Goal: Transaction & Acquisition: Book appointment/travel/reservation

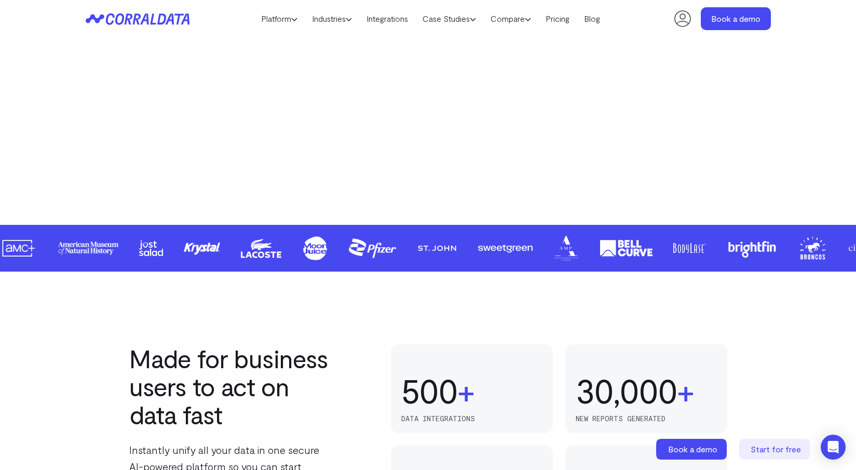
scroll to position [233, 0]
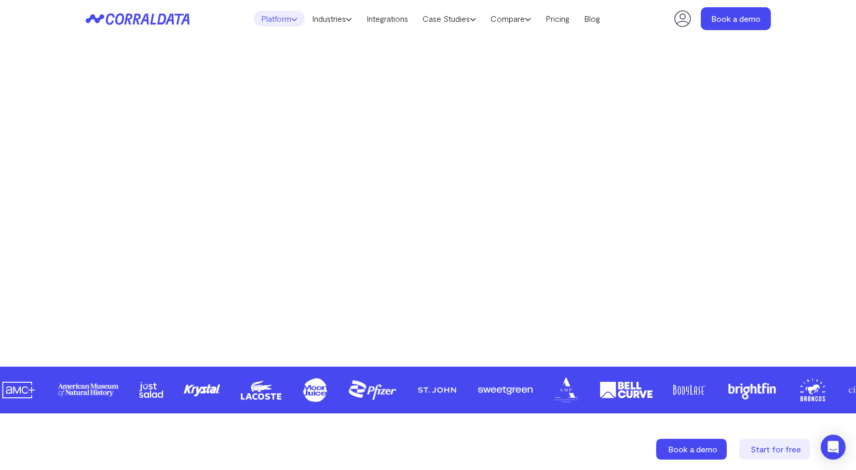
click at [272, 18] on link "Platform" at bounding box center [279, 19] width 51 height 16
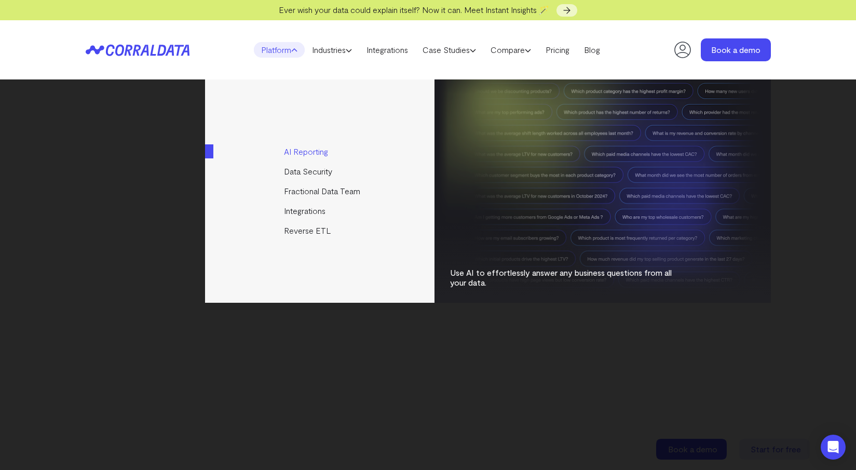
click at [320, 154] on link "AI Reporting" at bounding box center [320, 152] width 231 height 20
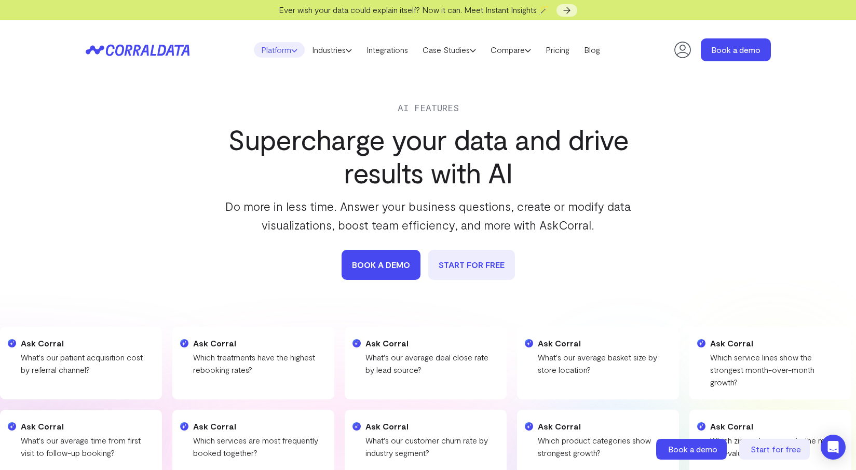
click at [270, 51] on link "Platform" at bounding box center [279, 50] width 51 height 16
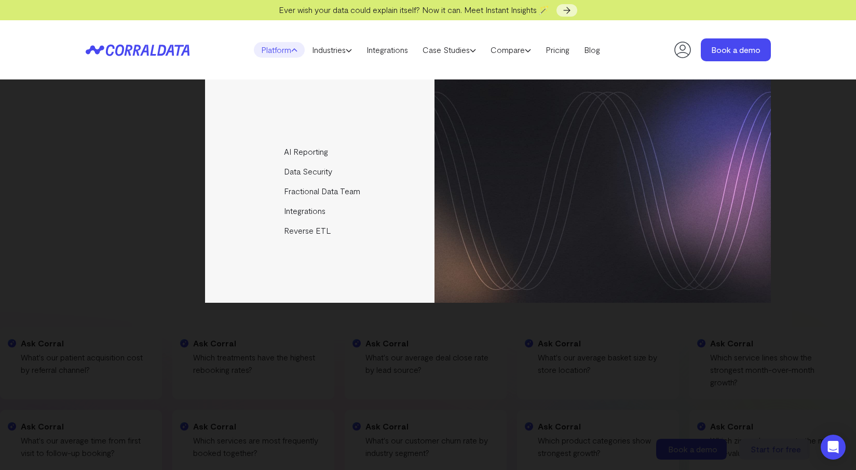
click at [195, 48] on header "Platform AI Reporting Use AI to effortlessly answer any business questions from…" at bounding box center [429, 49] width 686 height 59
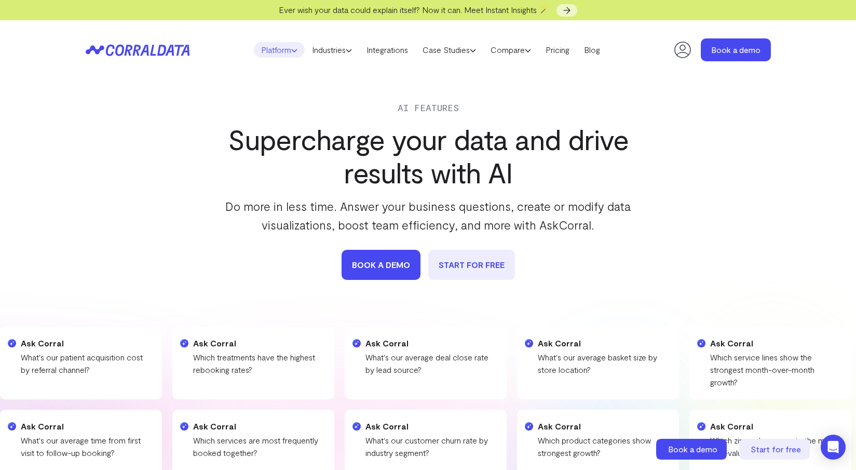
click at [283, 52] on link "Platform" at bounding box center [279, 50] width 51 height 16
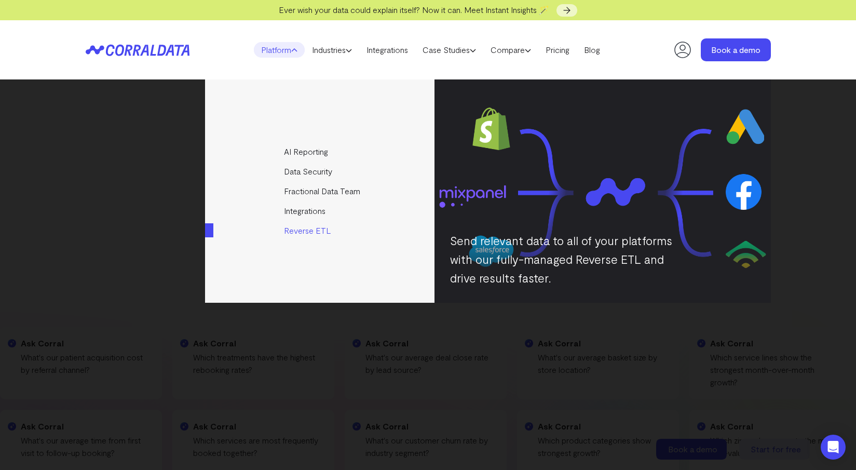
click at [313, 230] on link "Reverse ETL" at bounding box center [320, 231] width 231 height 20
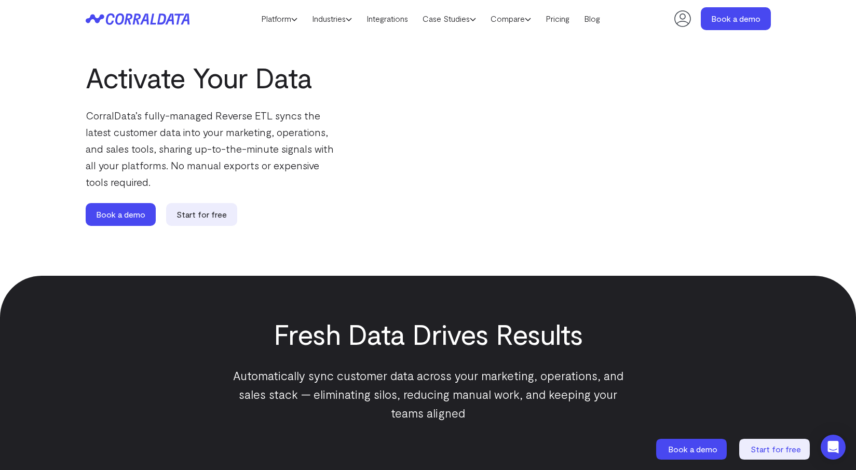
scroll to position [20, 0]
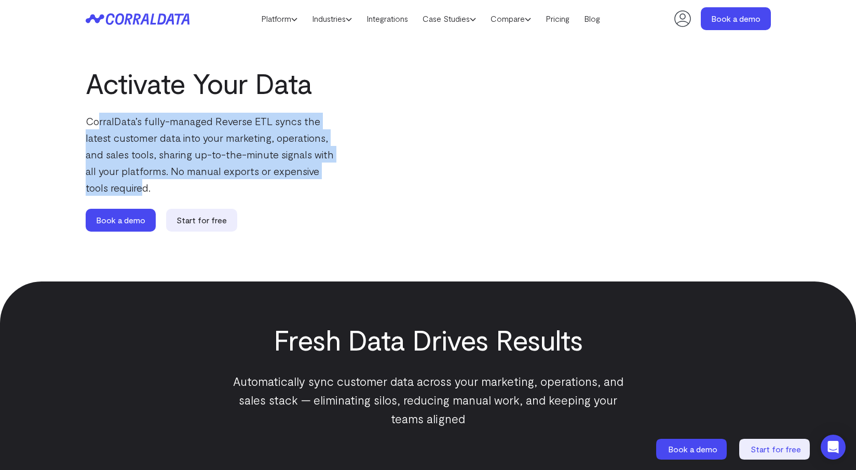
drag, startPoint x: 96, startPoint y: 121, endPoint x: 144, endPoint y: 185, distance: 79.8
click at [144, 185] on p "CorralData’s fully-managed Reverse ETL syncs the latest customer data into your…" at bounding box center [210, 154] width 249 height 83
drag, startPoint x: 171, startPoint y: 183, endPoint x: 85, endPoint y: 123, distance: 105.9
click at [85, 123] on div "Activate Your Data CorralData’s fully-managed Reverse ETL syncs the latest cust…" at bounding box center [429, 148] width 748 height 171
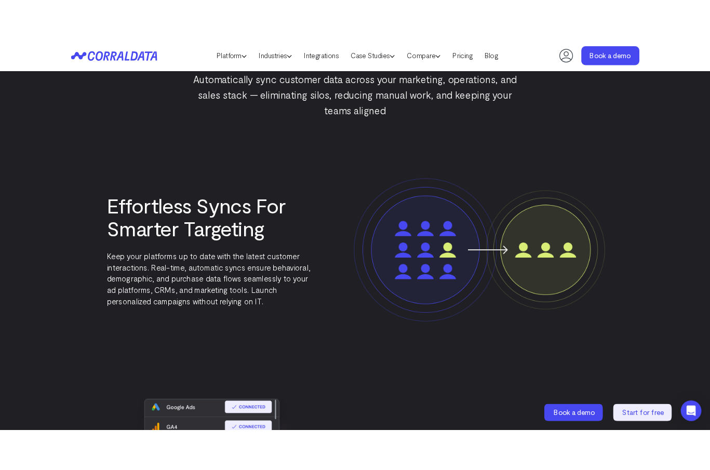
scroll to position [0, 0]
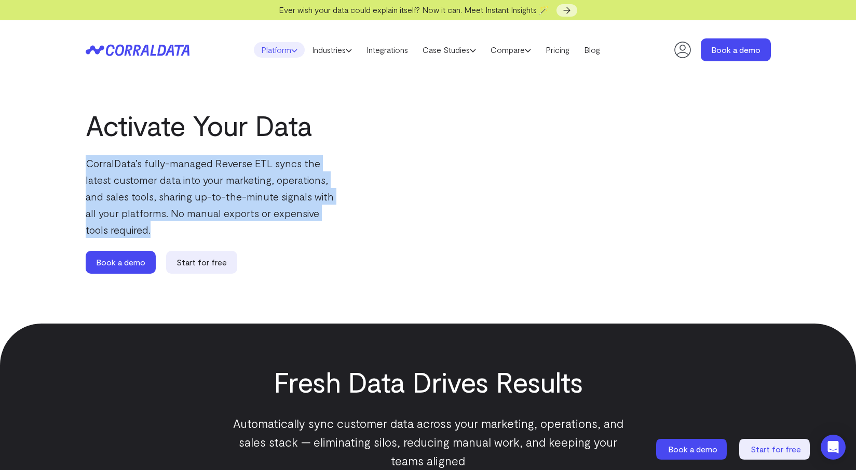
click at [273, 55] on link "Platform" at bounding box center [279, 50] width 51 height 16
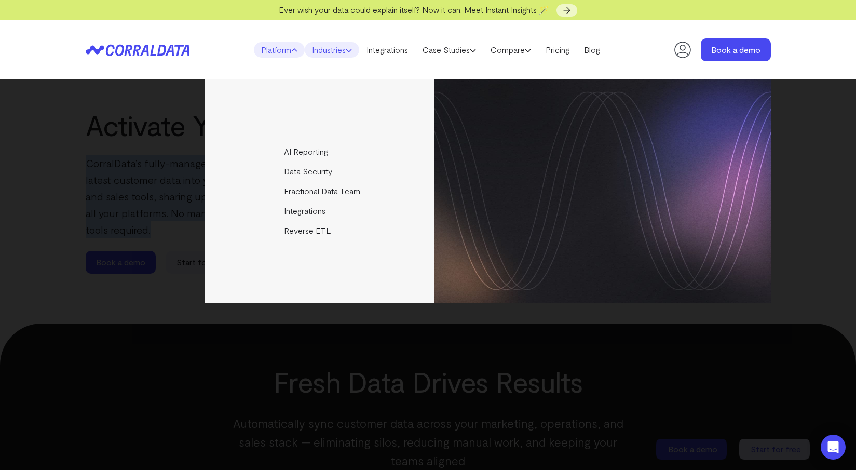
click at [328, 54] on link "Industries" at bounding box center [332, 50] width 55 height 16
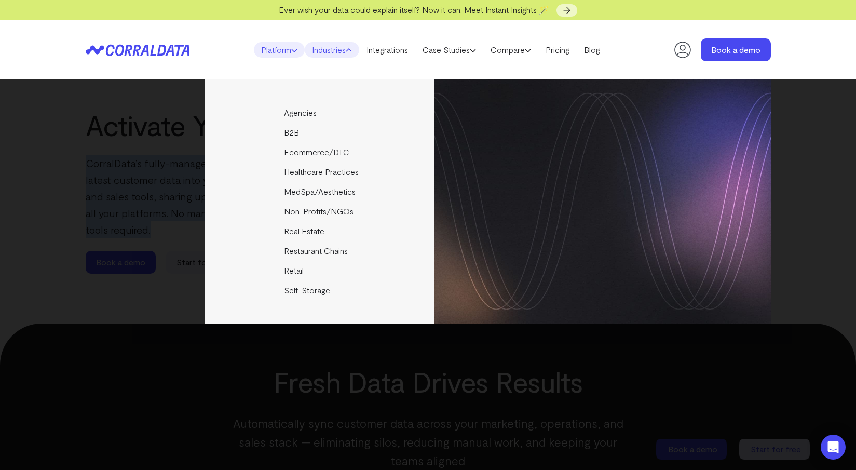
click at [276, 51] on link "Platform" at bounding box center [279, 50] width 51 height 16
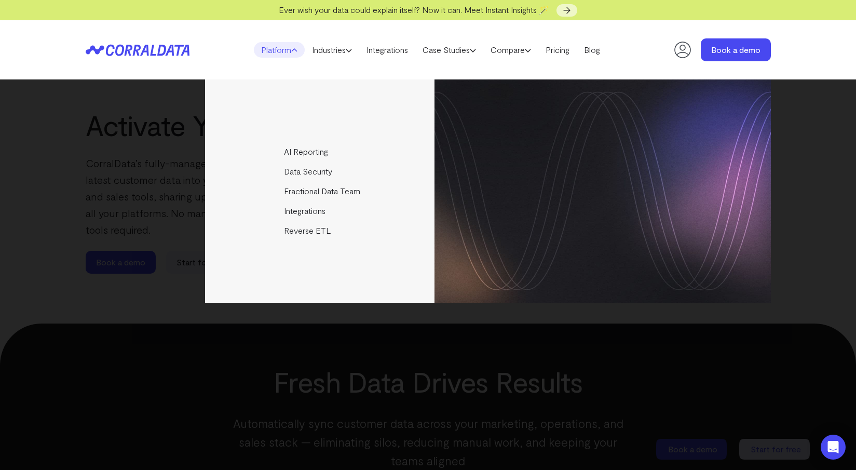
click at [205, 41] on header "Platform AI Reporting Use AI to effortlessly answer any business questions from…" at bounding box center [429, 49] width 686 height 59
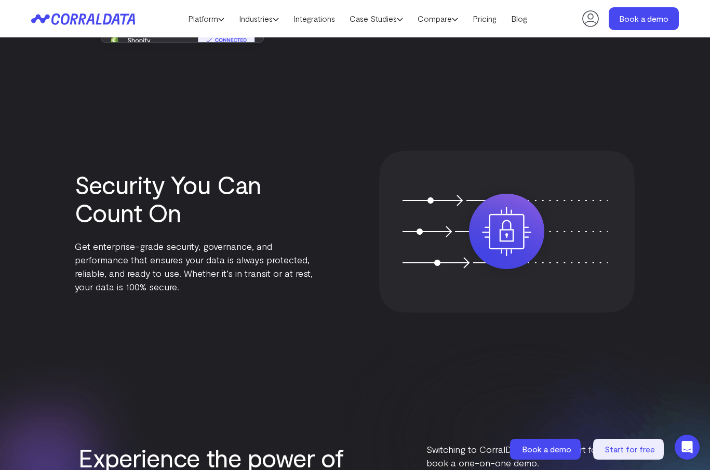
scroll to position [925, 0]
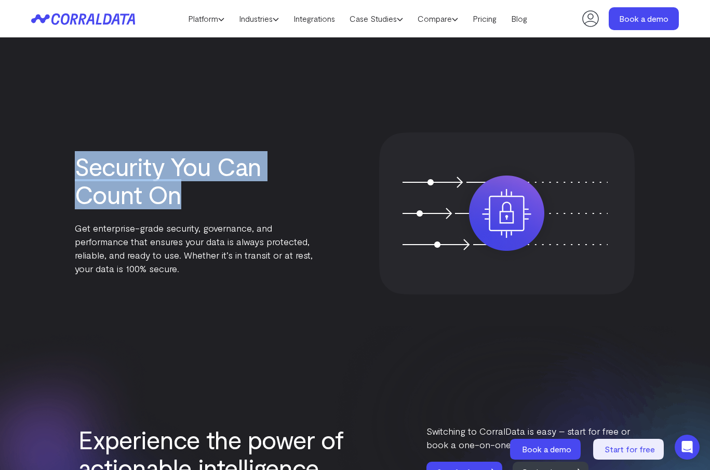
drag, startPoint x: 77, startPoint y: 167, endPoint x: 176, endPoint y: 198, distance: 102.8
click at [176, 198] on h3 "Security You Can Count On" at bounding box center [199, 180] width 249 height 56
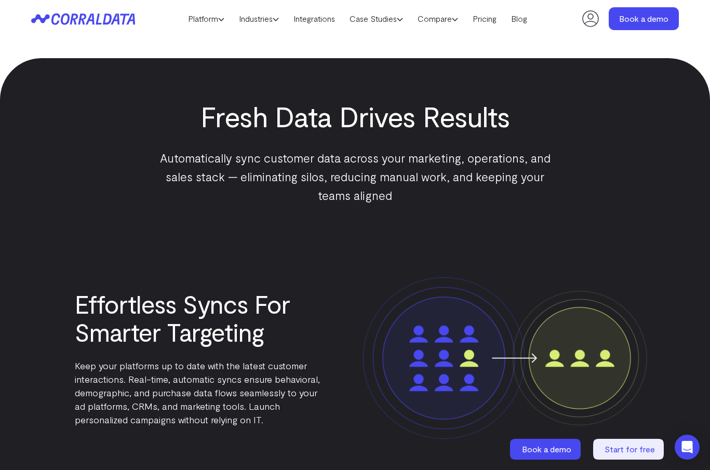
scroll to position [0, 0]
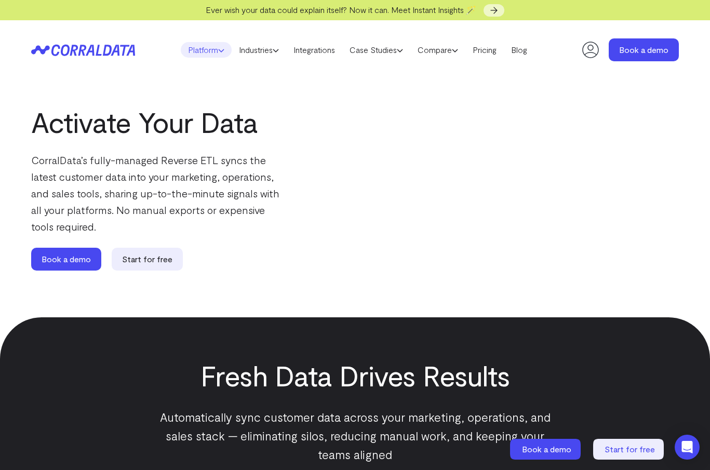
click at [218, 51] on icon at bounding box center [221, 50] width 6 height 6
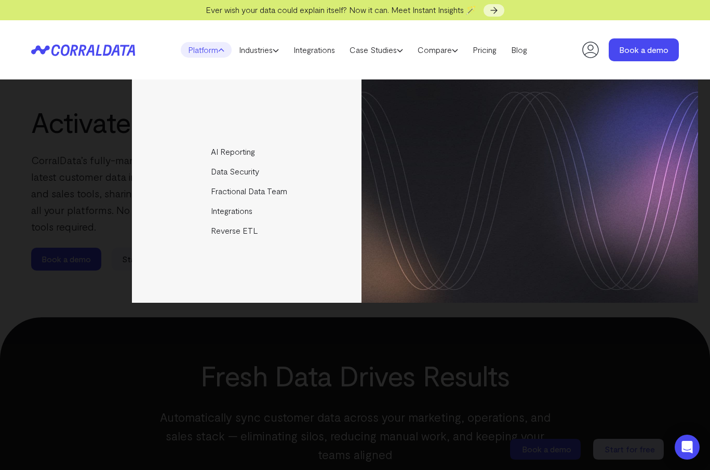
click at [62, 49] on icon at bounding box center [76, 49] width 50 height 11
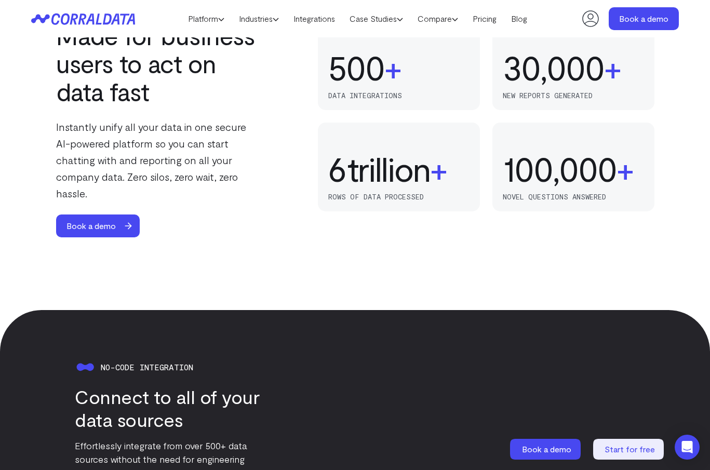
scroll to position [687, 0]
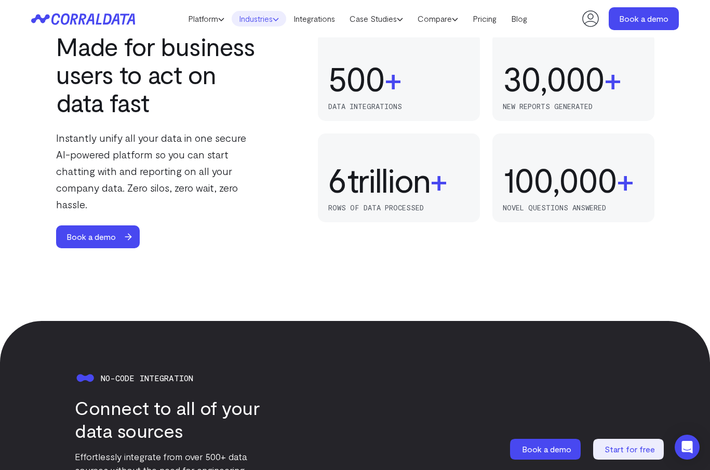
click at [269, 20] on link "Industries" at bounding box center [259, 19] width 55 height 16
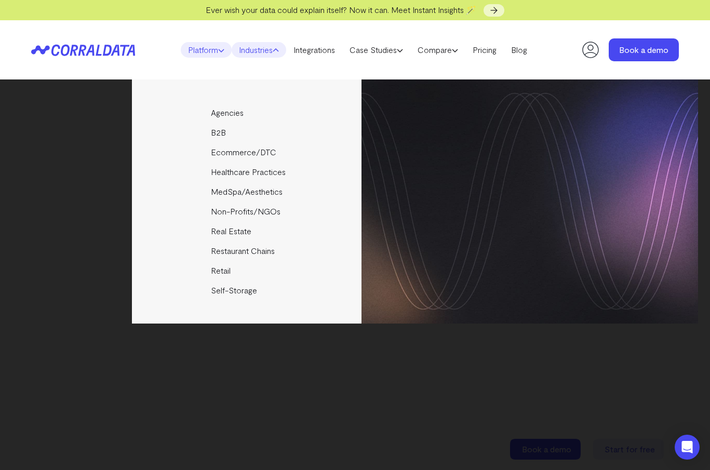
click at [200, 50] on link "Platform" at bounding box center [206, 50] width 51 height 16
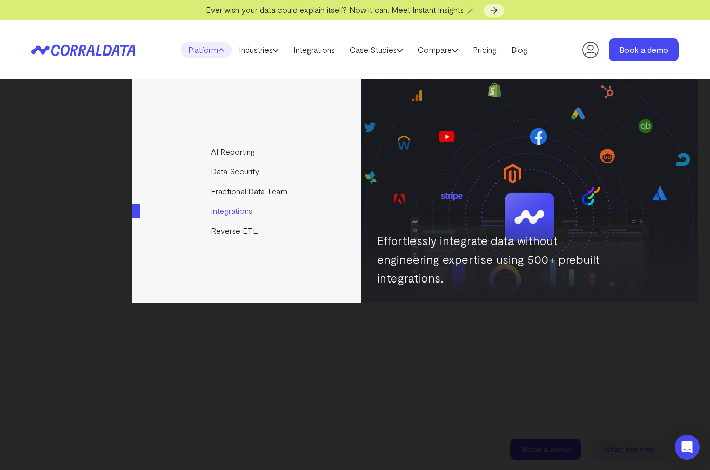
click at [238, 208] on link "Integrations" at bounding box center [247, 211] width 231 height 20
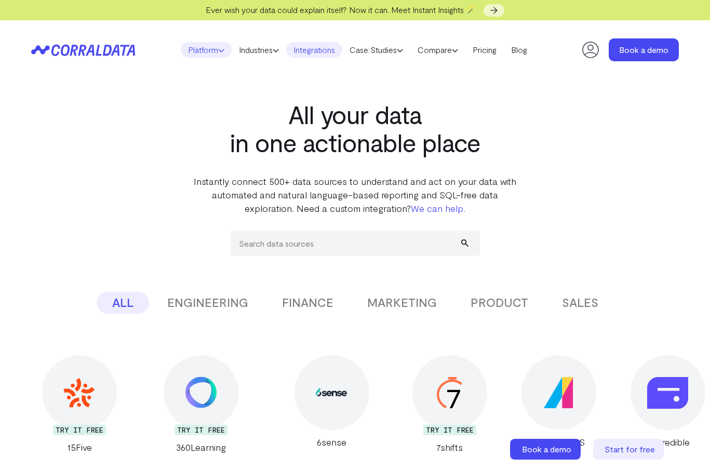
click at [196, 52] on link "Platform" at bounding box center [206, 50] width 51 height 16
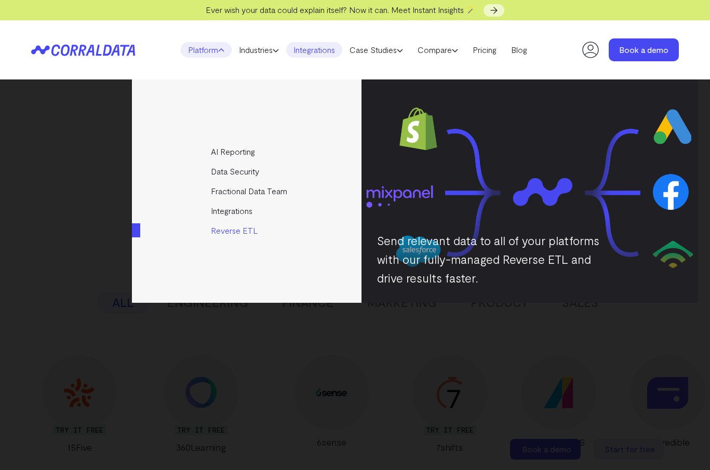
click at [232, 233] on link "Reverse ETL" at bounding box center [247, 231] width 231 height 20
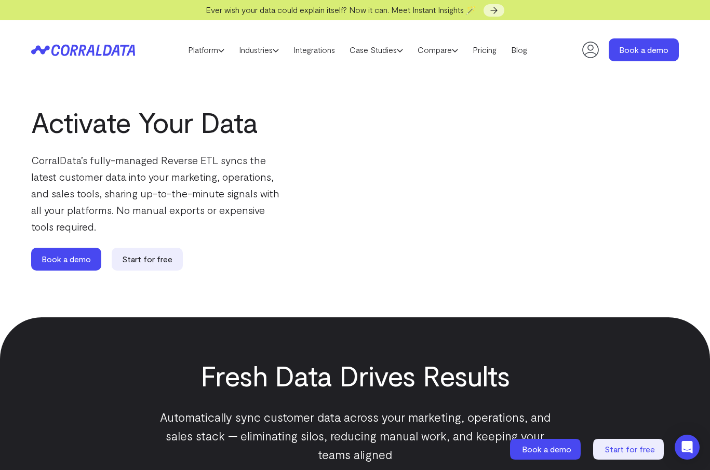
drag, startPoint x: 73, startPoint y: 160, endPoint x: 182, endPoint y: 197, distance: 114.8
click at [182, 197] on p "CorralData’s fully-managed Reverse ETL syncs the latest customer data into your…" at bounding box center [155, 193] width 249 height 83
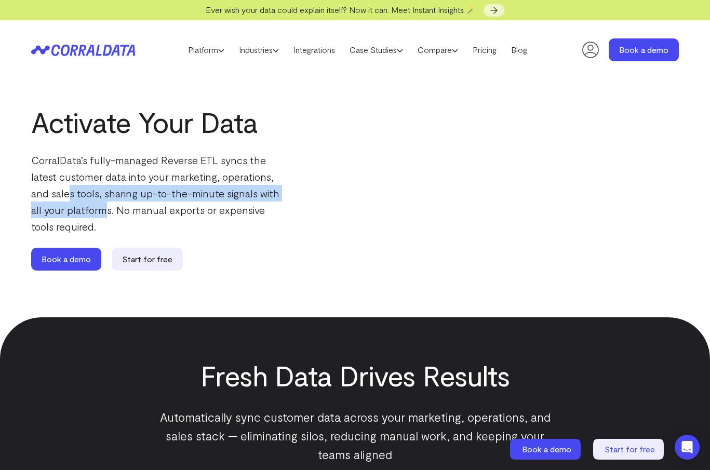
drag, startPoint x: 68, startPoint y: 190, endPoint x: 106, endPoint y: 212, distance: 44.2
click at [106, 212] on p "CorralData’s fully-managed Reverse ETL syncs the latest customer data into your…" at bounding box center [155, 193] width 249 height 83
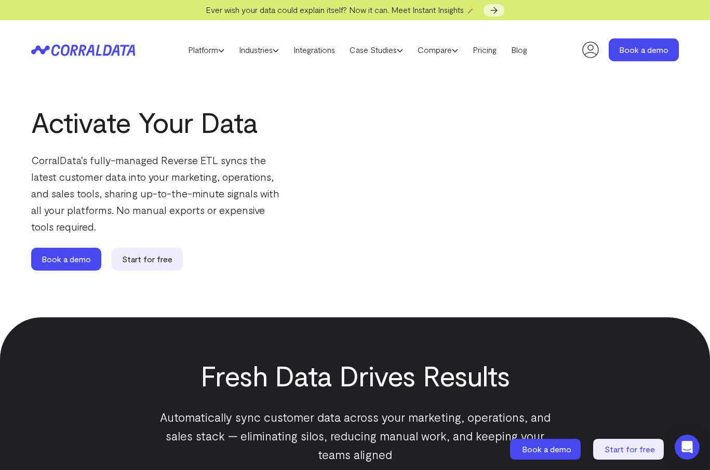
click at [157, 184] on p "CorralData’s fully-managed Reverse ETL syncs the latest customer data into your…" at bounding box center [155, 193] width 249 height 83
click at [631, 53] on link "Book a demo" at bounding box center [644, 49] width 70 height 23
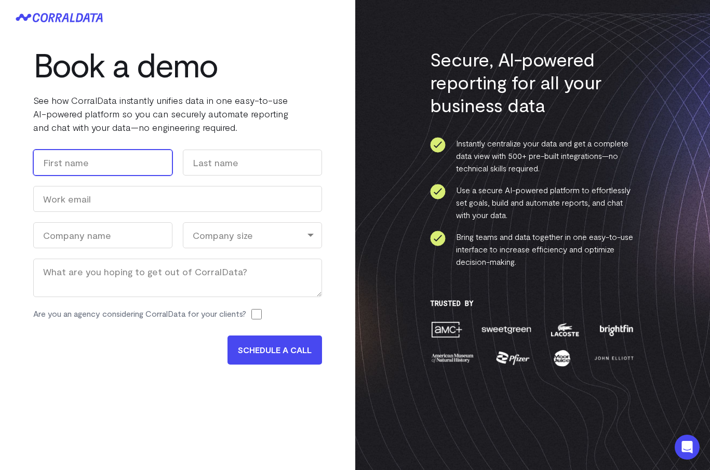
click at [93, 168] on input "First" at bounding box center [102, 163] width 139 height 26
type input "K"
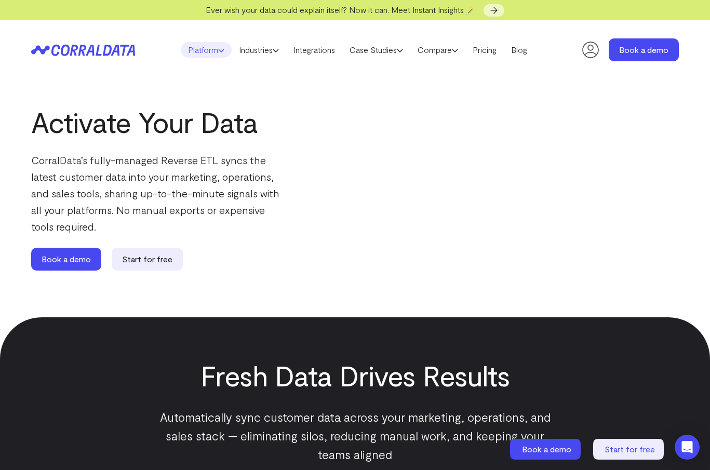
click at [211, 50] on link "Platform" at bounding box center [206, 50] width 51 height 16
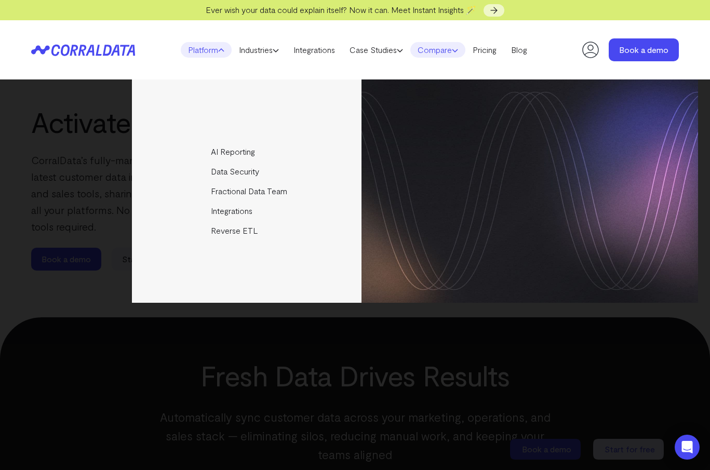
click at [457, 50] on link "Compare" at bounding box center [437, 50] width 55 height 16
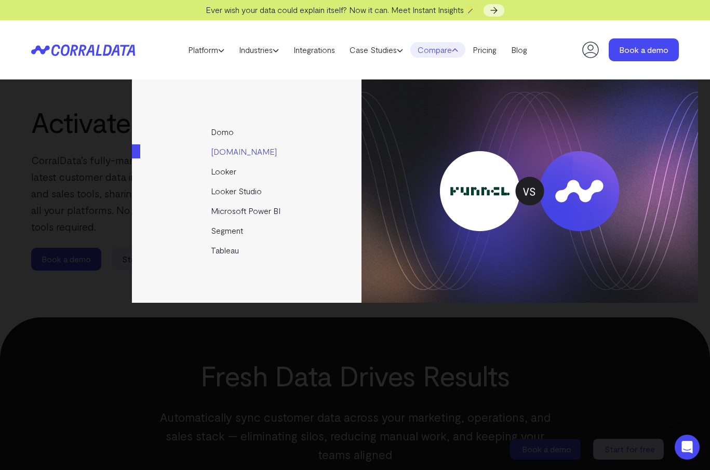
click at [238, 154] on link "[DOMAIN_NAME]" at bounding box center [247, 152] width 231 height 20
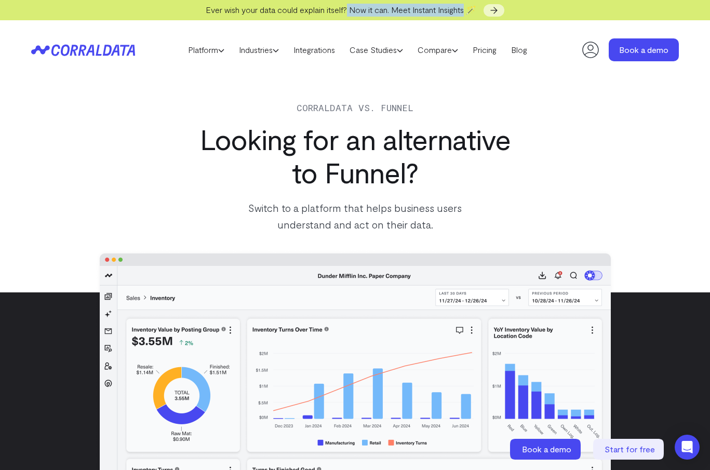
drag, startPoint x: 349, startPoint y: 12, endPoint x: 469, endPoint y: 11, distance: 120.5
click at [469, 11] on span "Ever wish your data could explain itself? Now it can. Meet Instant Insights 🪄" at bounding box center [341, 10] width 271 height 10
click at [350, 9] on span "Ever wish your data could explain itself? Now it can. Meet Instant Insights 🪄" at bounding box center [341, 10] width 271 height 10
drag, startPoint x: 349, startPoint y: 9, endPoint x: 470, endPoint y: 10, distance: 120.5
click at [470, 10] on span "Ever wish your data could explain itself? Now it can. Meet Instant Insights 🪄" at bounding box center [341, 10] width 271 height 10
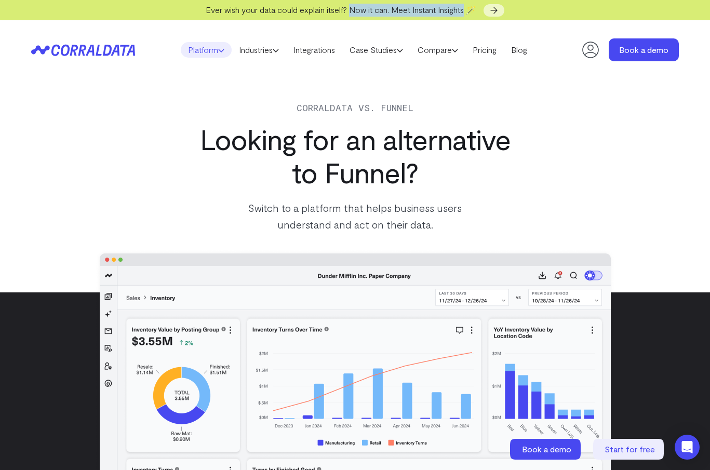
click at [189, 57] on link "Platform" at bounding box center [206, 50] width 51 height 16
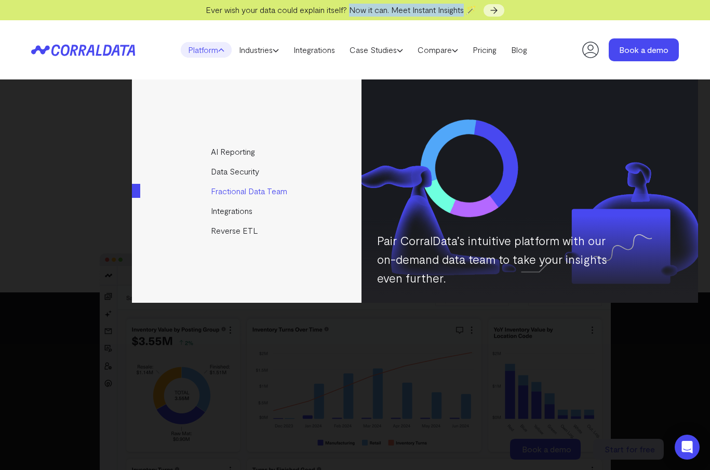
click at [253, 192] on link "Fractional Data Team" at bounding box center [247, 191] width 231 height 20
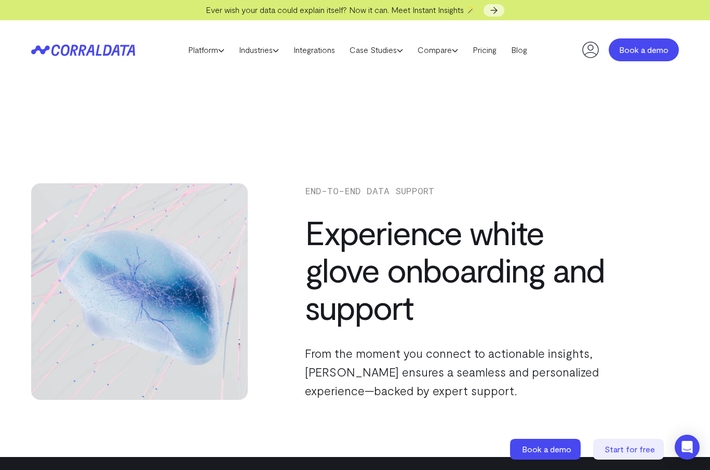
click at [628, 56] on link "Book a demo" at bounding box center [644, 49] width 70 height 23
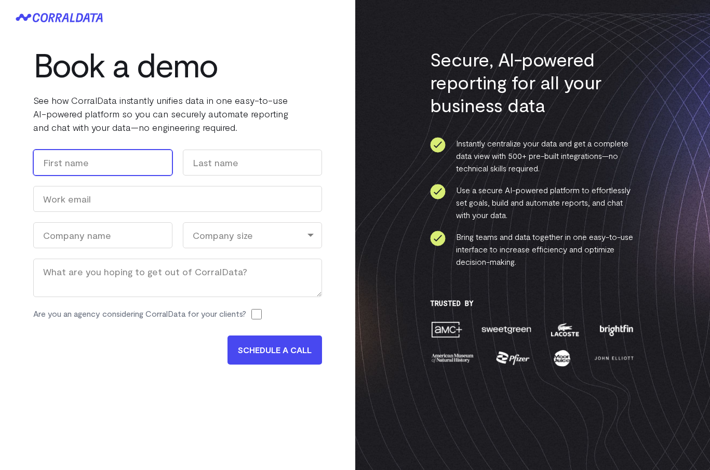
click at [82, 166] on input "First" at bounding box center [102, 163] width 139 height 26
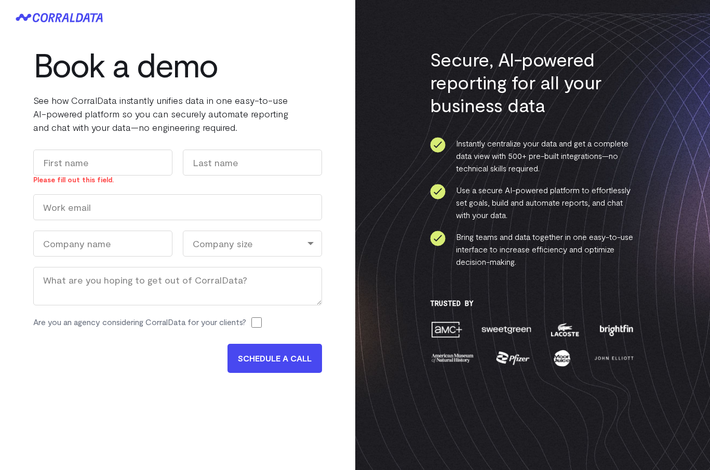
click at [56, 21] on icon at bounding box center [54, 17] width 42 height 9
